Goal: Task Accomplishment & Management: Manage account settings

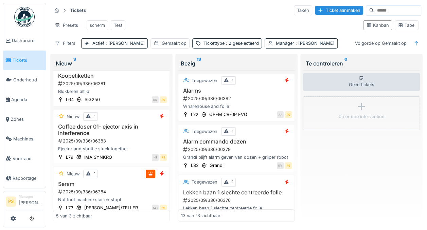
scroll to position [181, 0]
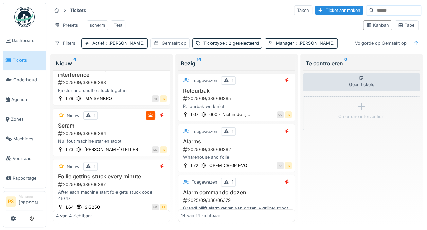
scroll to position [83, 0]
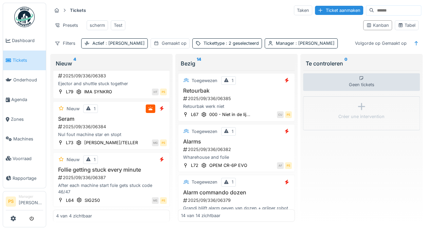
click at [294, 42] on span ": [PERSON_NAME]" at bounding box center [314, 43] width 40 height 5
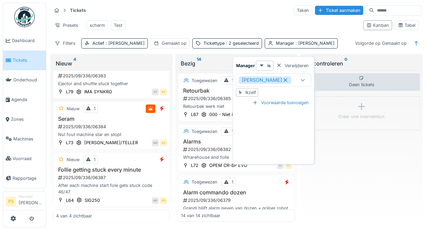
click at [284, 78] on icon at bounding box center [286, 80] width 6 height 5
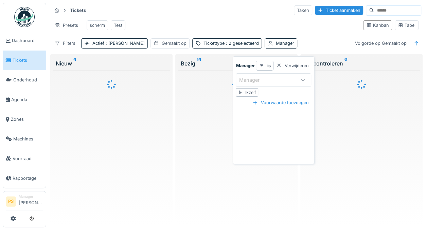
scroll to position [0, 0]
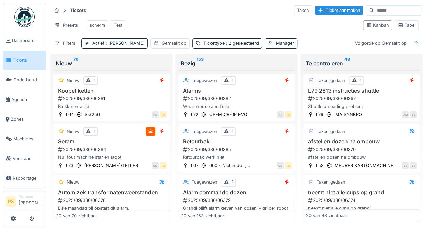
click at [252, 18] on div "Presets scherm Test" at bounding box center [205, 25] width 306 height 15
click at [276, 42] on div "Manager" at bounding box center [285, 43] width 18 height 6
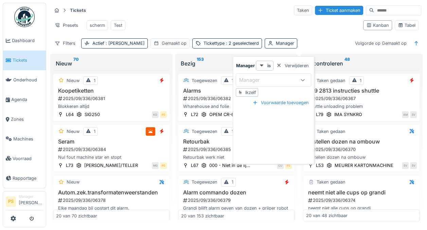
click at [248, 89] on div "Ikzelf" at bounding box center [250, 92] width 11 height 6
type input "****"
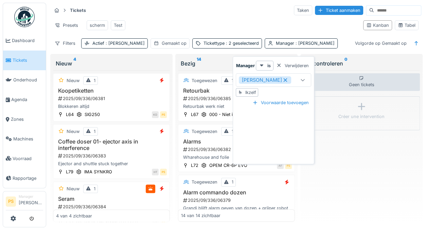
click at [238, 18] on div "Presets scherm Test" at bounding box center [205, 25] width 306 height 15
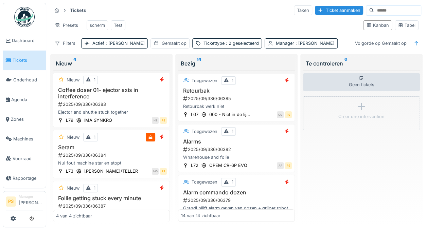
scroll to position [65, 0]
